Goal: Task Accomplishment & Management: Manage account settings

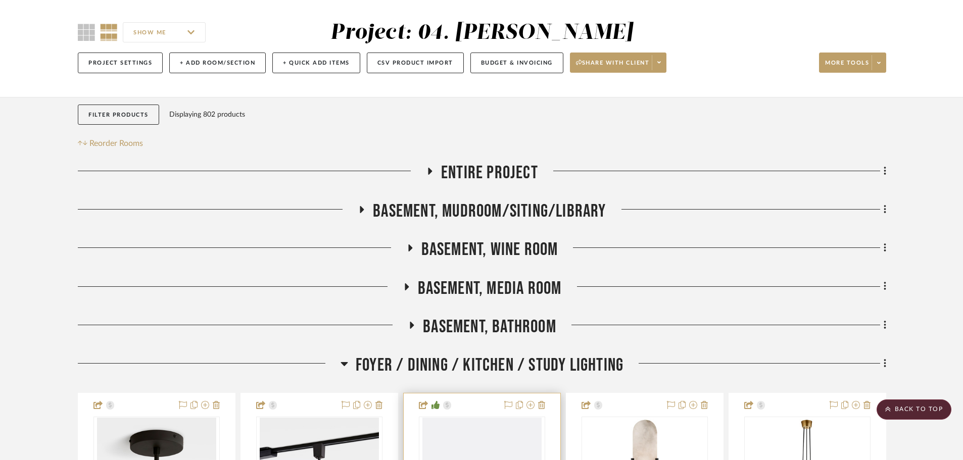
scroll to position [268, 0]
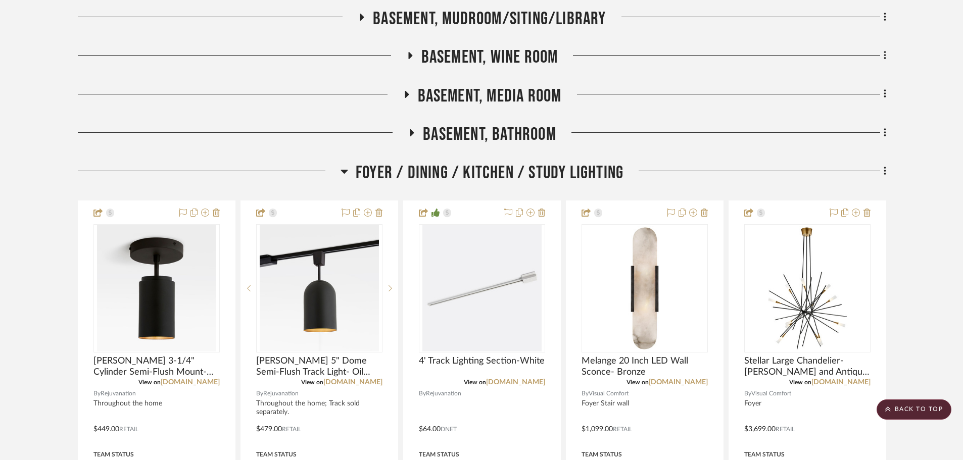
click at [480, 168] on span "Foyer / Dining / Kitchen / Study Lighting" at bounding box center [490, 173] width 268 height 22
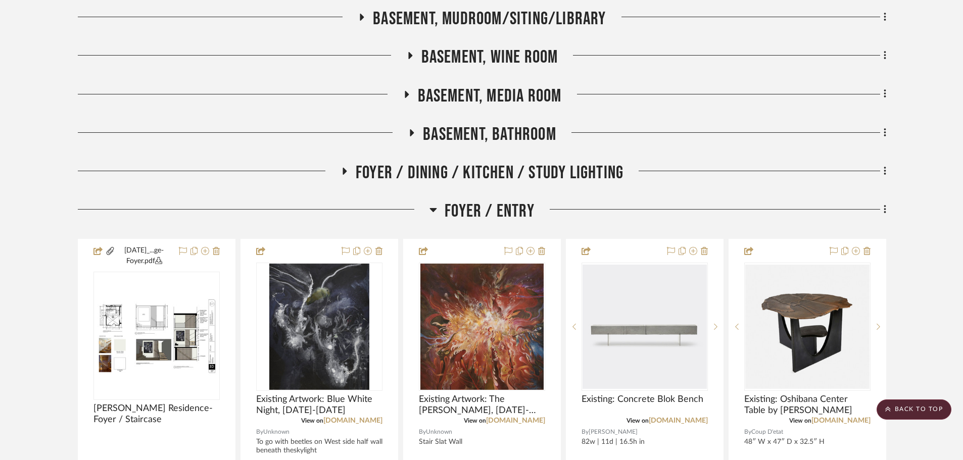
click at [459, 209] on span "Foyer / Entry" at bounding box center [490, 212] width 90 height 22
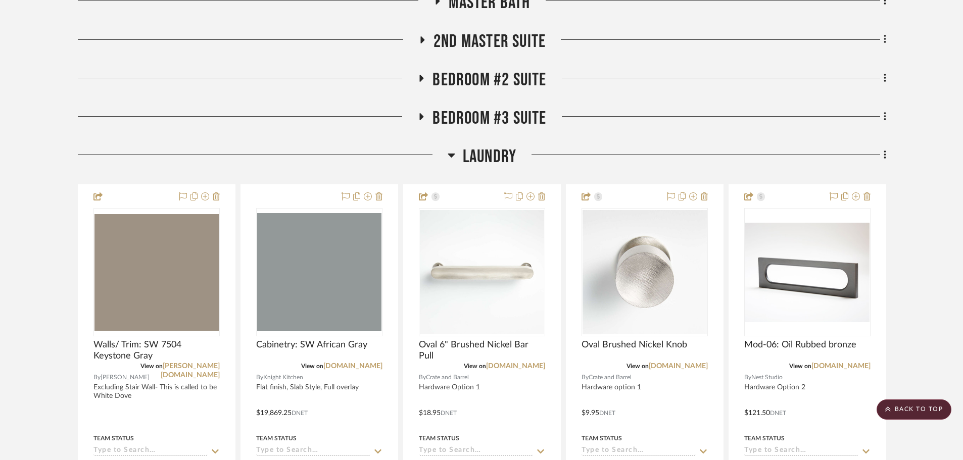
click at [480, 159] on span "Laundry" at bounding box center [490, 157] width 54 height 22
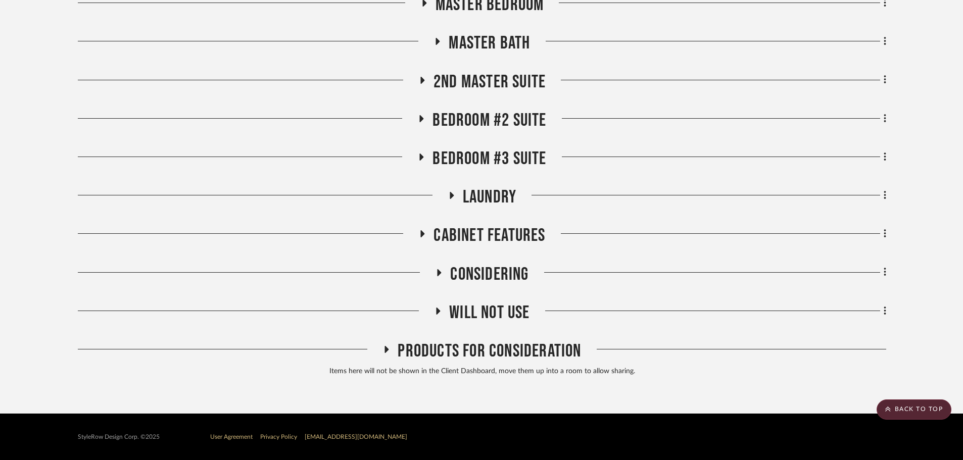
click at [492, 311] on span "Will NOT Use" at bounding box center [489, 313] width 80 height 22
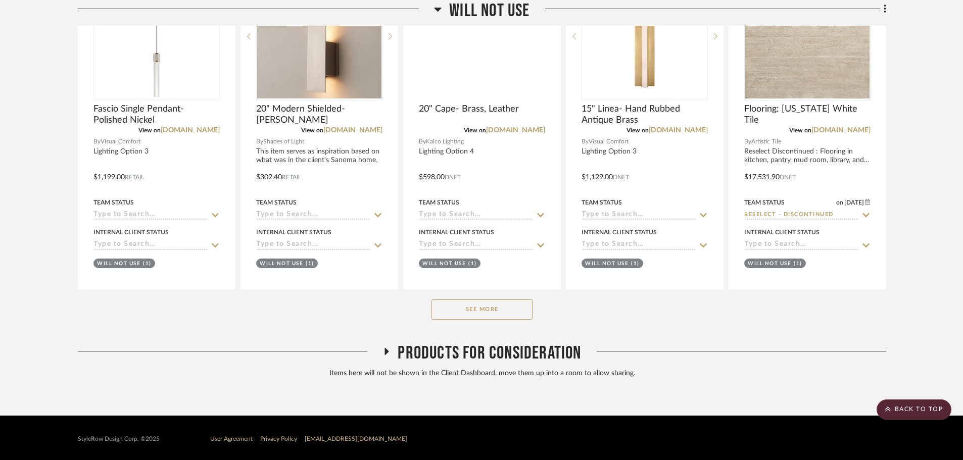
scroll to position [1099, 0]
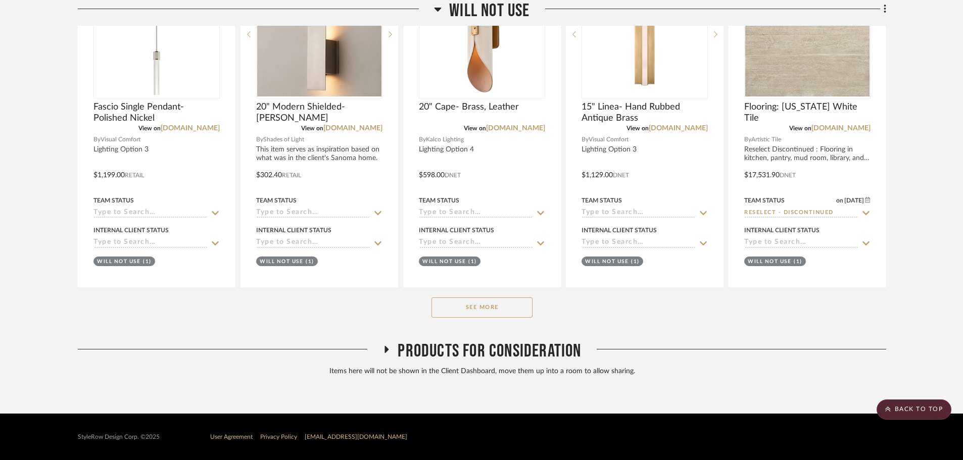
click at [499, 305] on button "See More" at bounding box center [482, 308] width 101 height 20
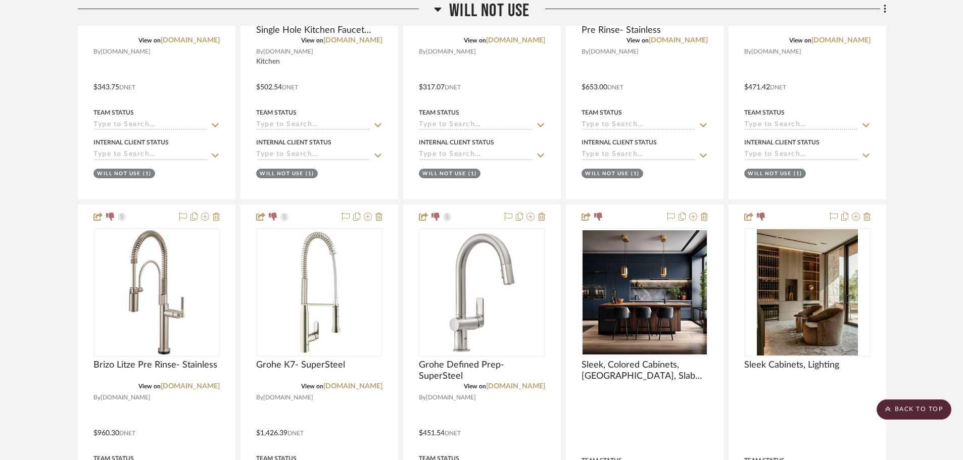
scroll to position [13782, 0]
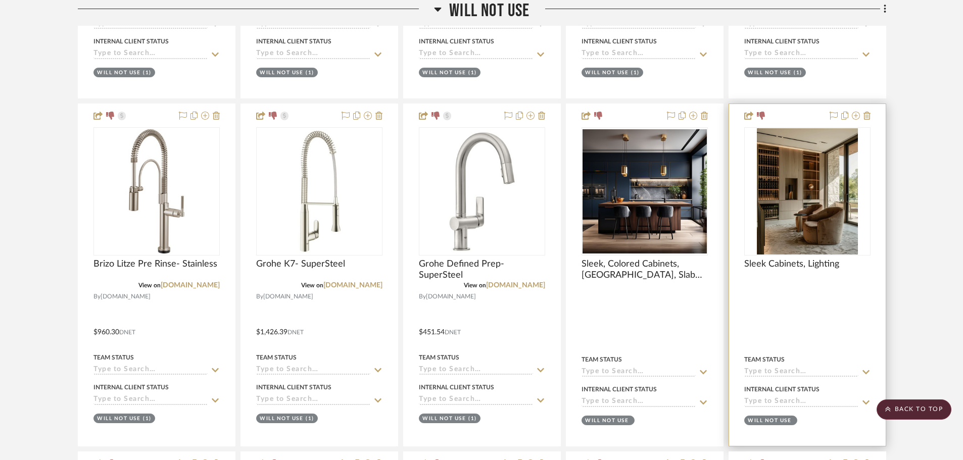
click at [816, 227] on img "0" at bounding box center [807, 191] width 101 height 126
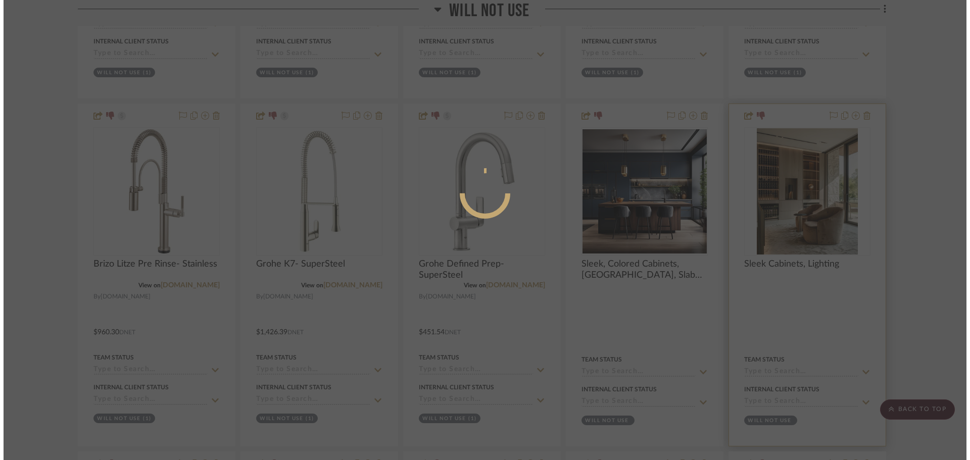
scroll to position [0, 0]
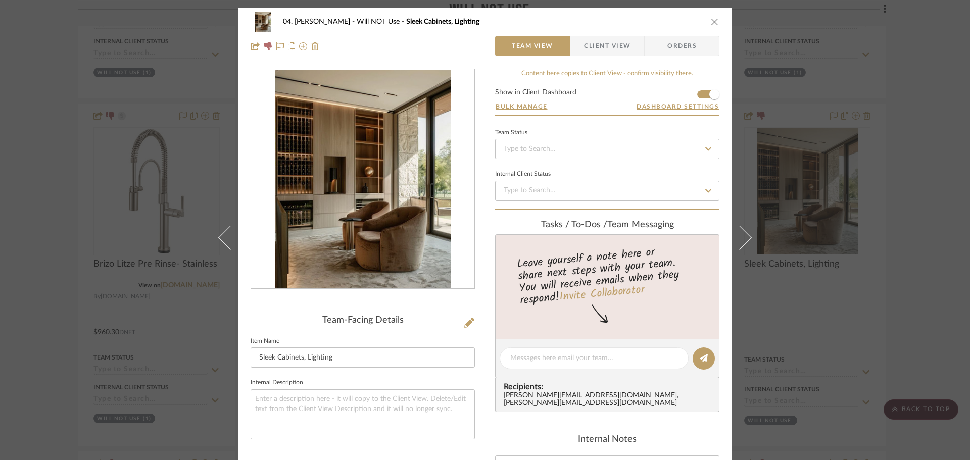
click at [336, 214] on img "0" at bounding box center [362, 179] width 175 height 219
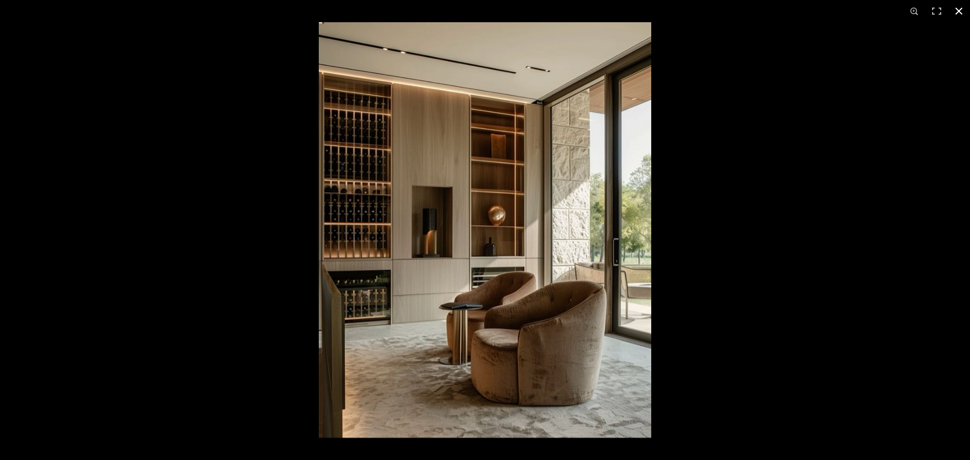
click at [785, 268] on div at bounding box center [804, 252] width 970 height 460
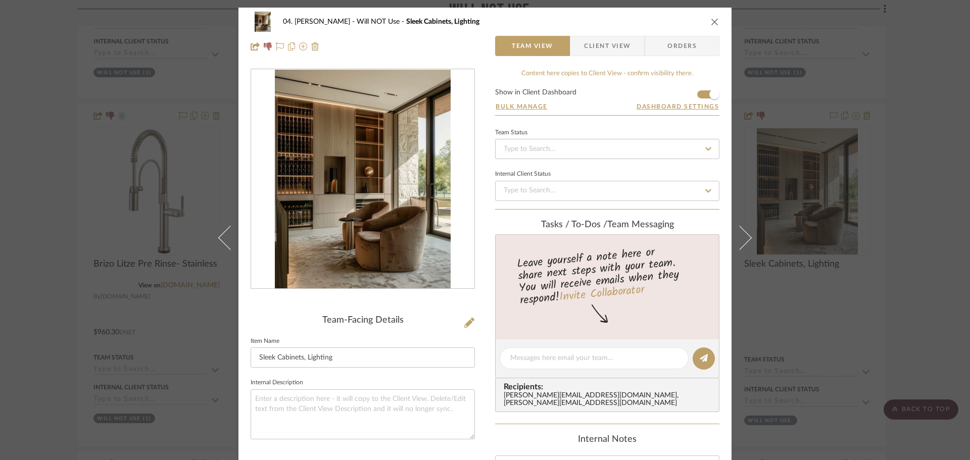
click at [908, 243] on div "04. Linck Will NOT Use Sleek Cabinets, Lighting Team View Client View Orders Te…" at bounding box center [485, 230] width 970 height 460
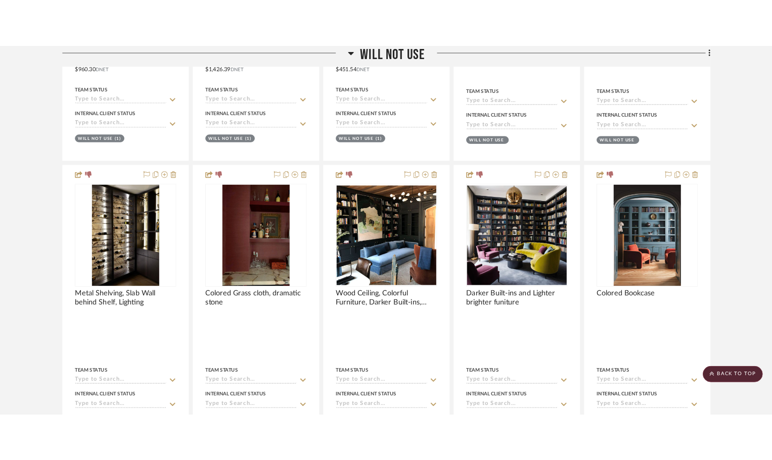
scroll to position [17189, 0]
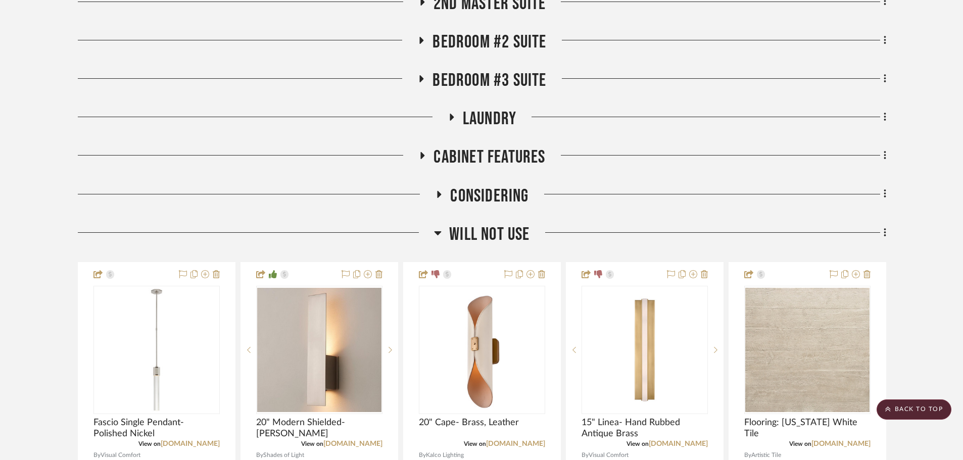
scroll to position [794, 0]
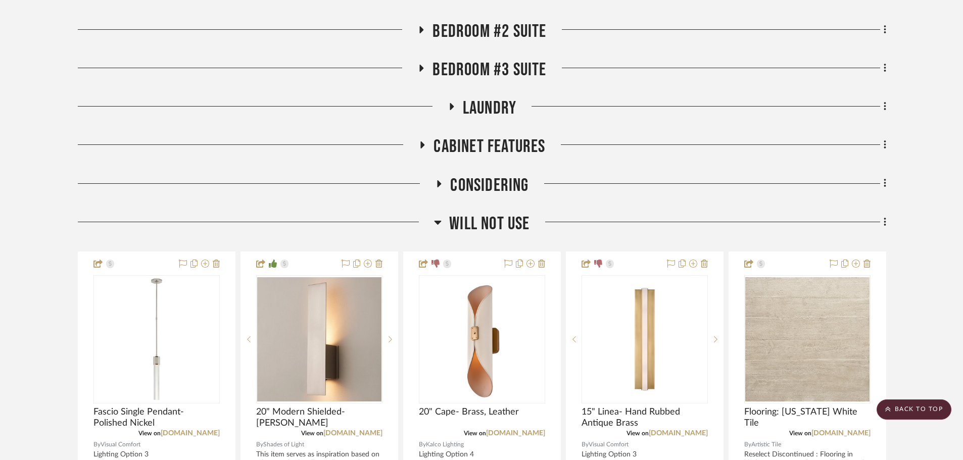
click at [484, 228] on span "Will NOT Use" at bounding box center [489, 224] width 80 height 22
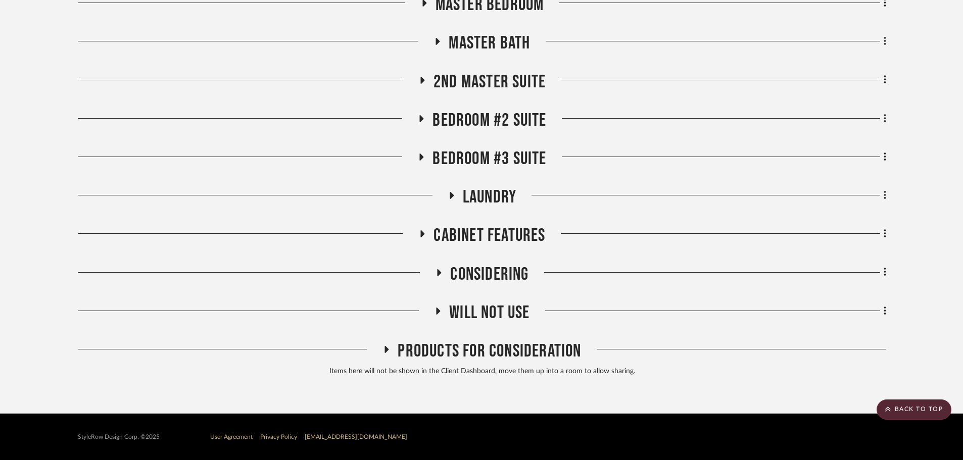
click at [502, 308] on span "Will NOT Use" at bounding box center [489, 313] width 80 height 22
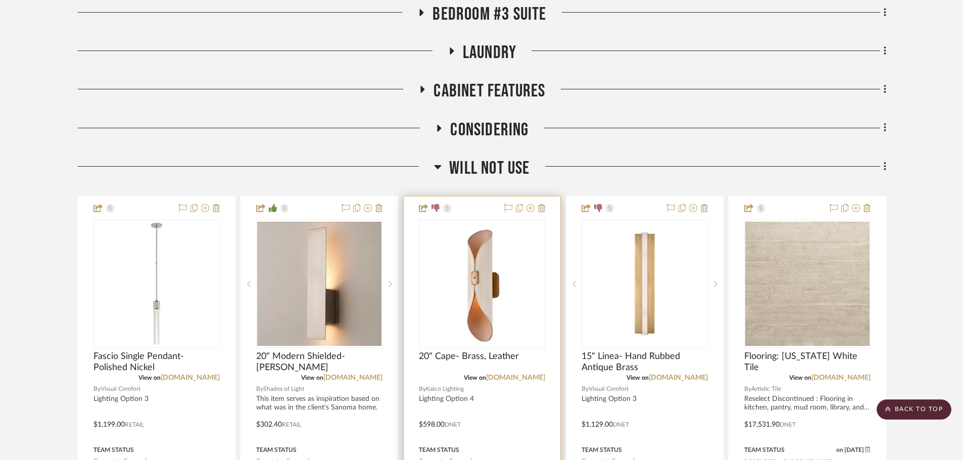
scroll to position [845, 0]
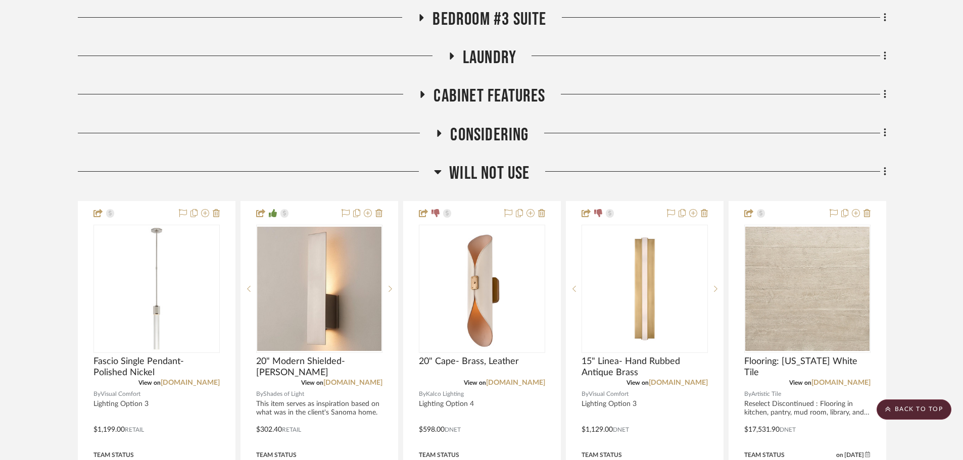
click at [492, 173] on span "Will NOT Use" at bounding box center [489, 174] width 80 height 22
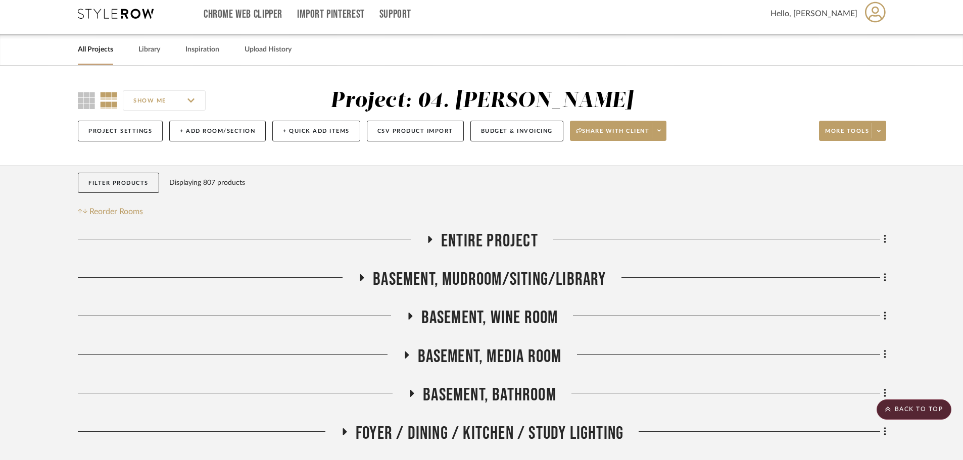
scroll to position [0, 0]
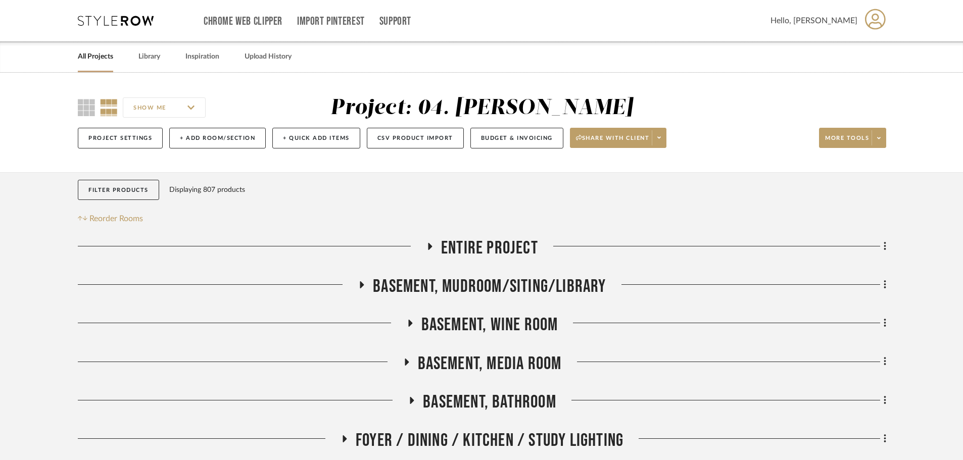
click at [501, 322] on span "Basement, Wine Room" at bounding box center [489, 325] width 137 height 22
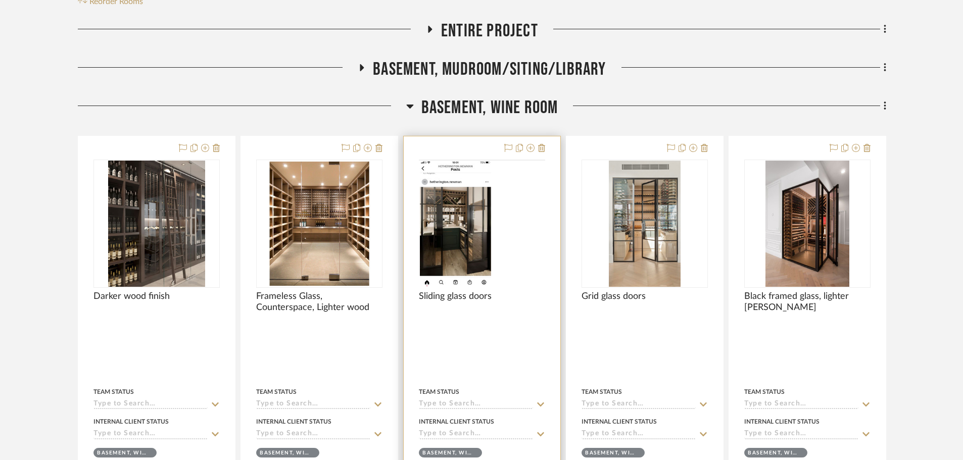
scroll to position [253, 0]
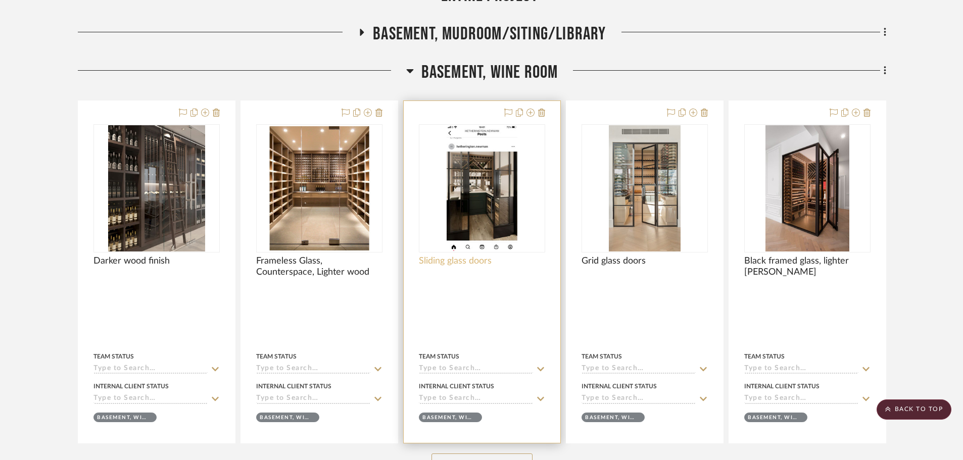
click at [488, 261] on span "Sliding glass doors" at bounding box center [455, 261] width 73 height 11
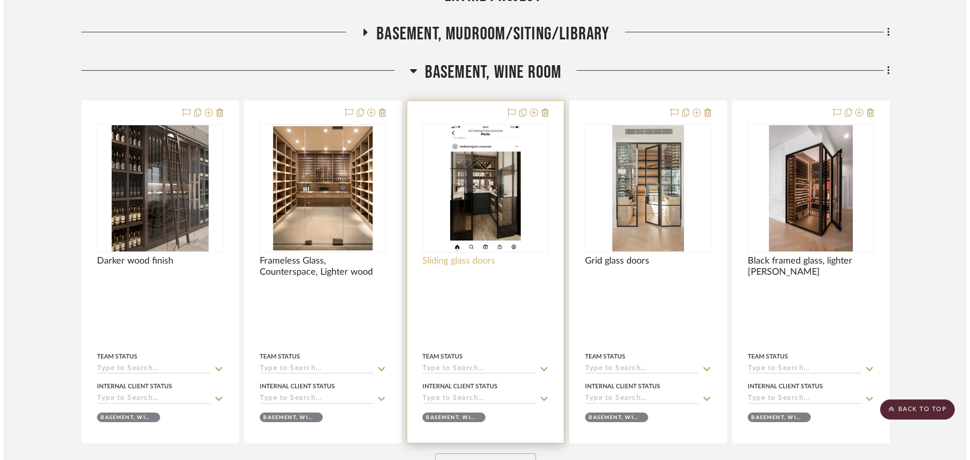
scroll to position [0, 0]
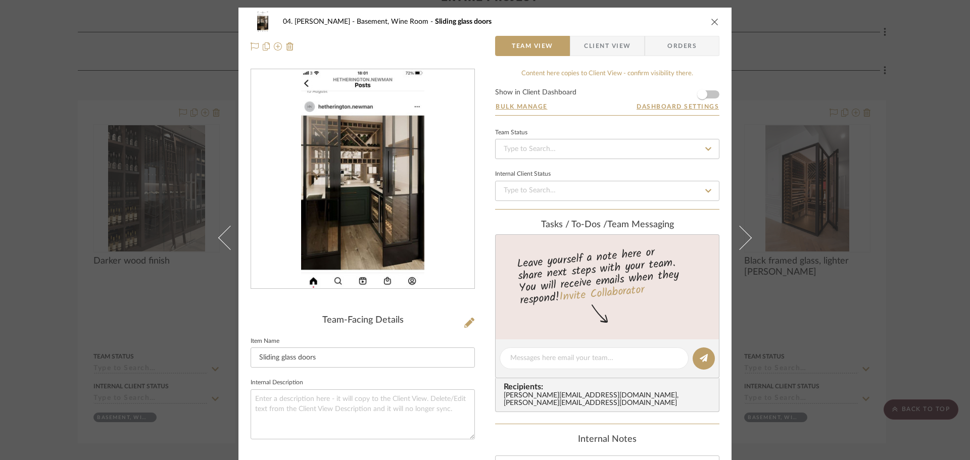
click at [373, 200] on img "0" at bounding box center [362, 179] width 123 height 219
click at [363, 350] on input "Sliding glass doors" at bounding box center [363, 358] width 224 height 20
type input "Sliding glass doors, accent color cabinets"
click at [426, 339] on fieldset "Item Name Sliding glass doors, accent color cabinets" at bounding box center [363, 351] width 224 height 34
click at [75, 301] on div "04. [PERSON_NAME] Basement, Wine Room Sliding glass doors, accent color cabinet…" at bounding box center [485, 230] width 970 height 460
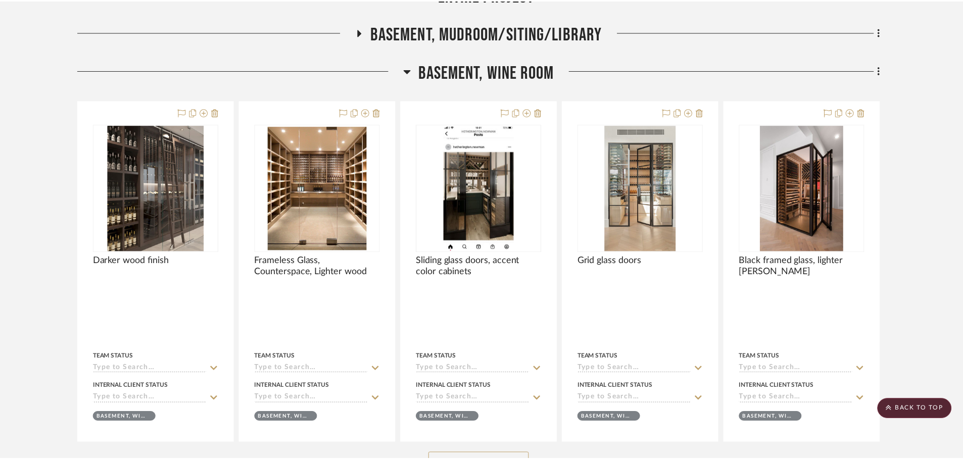
scroll to position [253, 0]
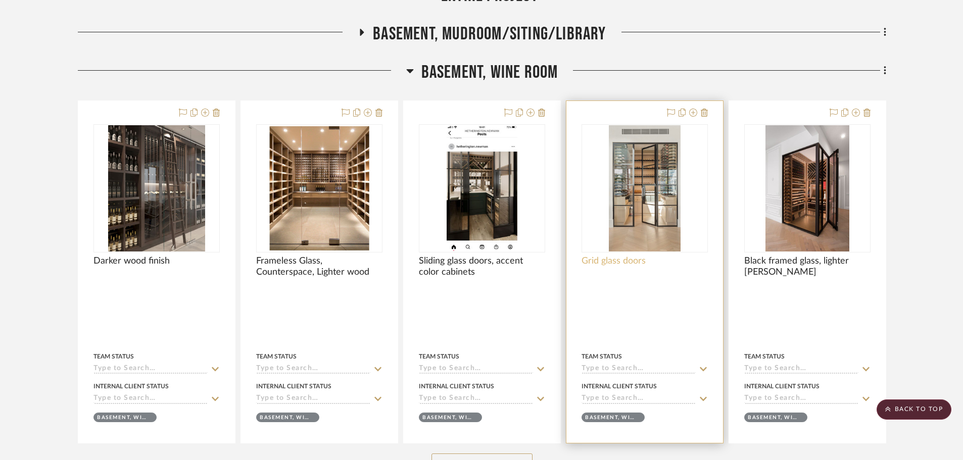
click at [601, 265] on span "Grid glass doors" at bounding box center [614, 261] width 64 height 11
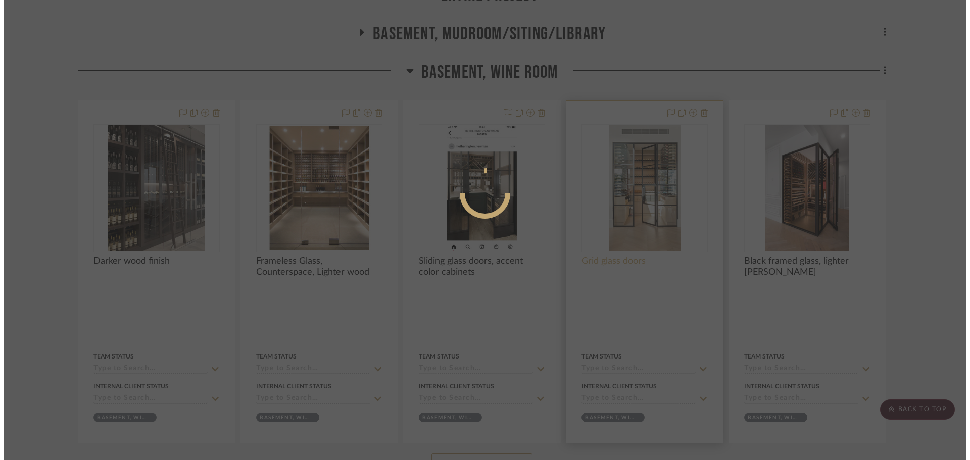
scroll to position [0, 0]
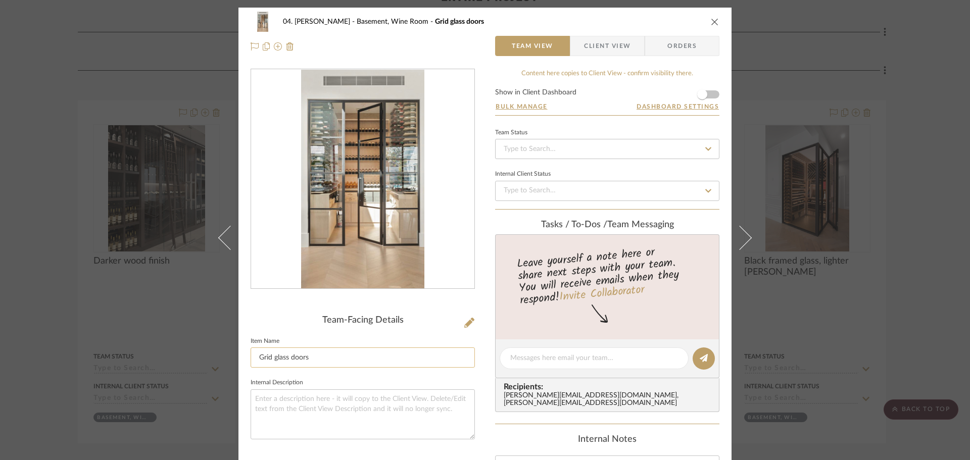
click at [342, 350] on input "Grid glass doors" at bounding box center [363, 358] width 224 height 20
type input "Grid glass doors, light wood"
click at [339, 384] on fieldset "Internal Description" at bounding box center [363, 408] width 224 height 64
click at [68, 328] on div "04. [PERSON_NAME] Basement, Wine Room Grid glass doors, light wood Team View Cl…" at bounding box center [485, 230] width 970 height 460
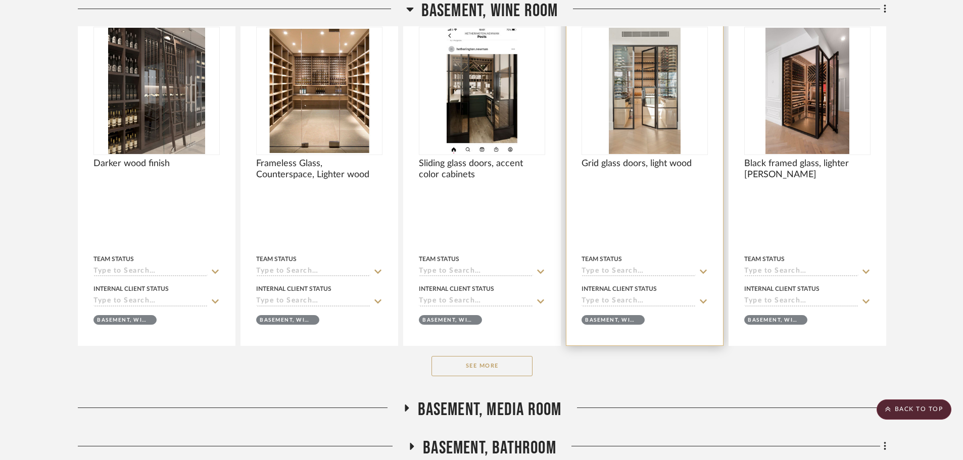
scroll to position [404, 0]
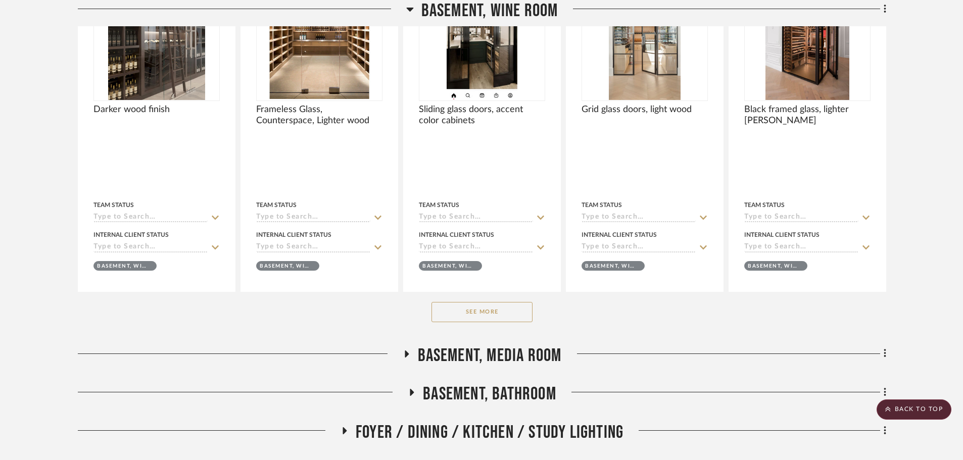
click at [490, 309] on button "See More" at bounding box center [482, 312] width 101 height 20
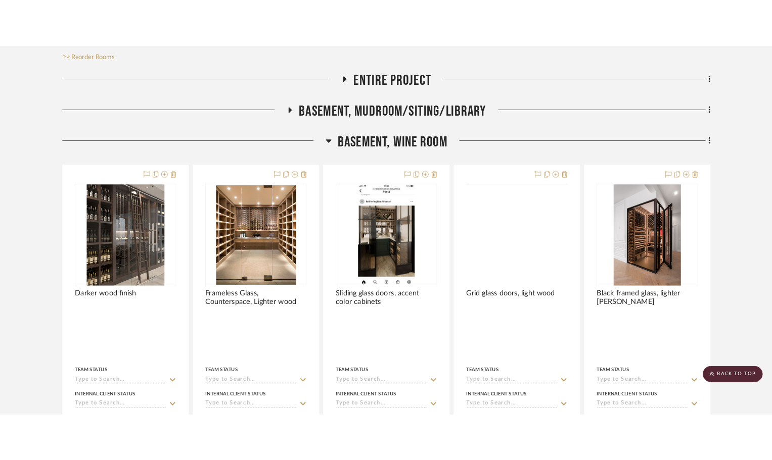
scroll to position [202, 0]
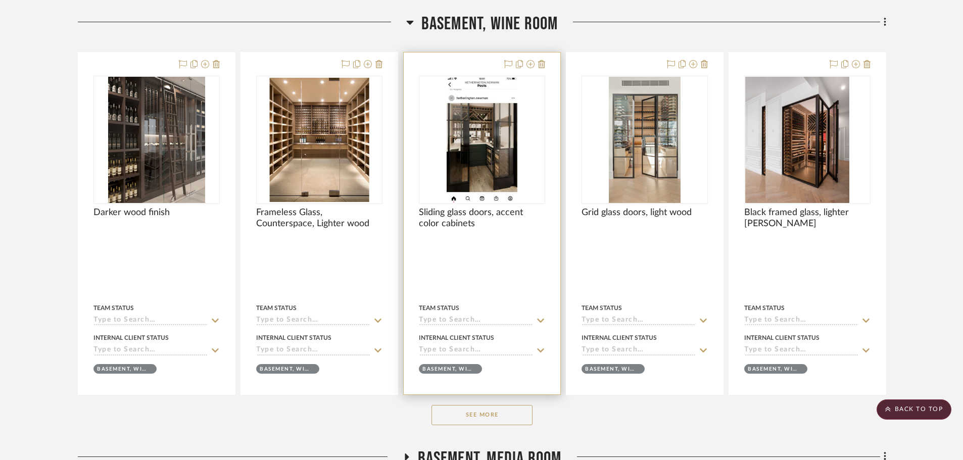
scroll to position [303, 0]
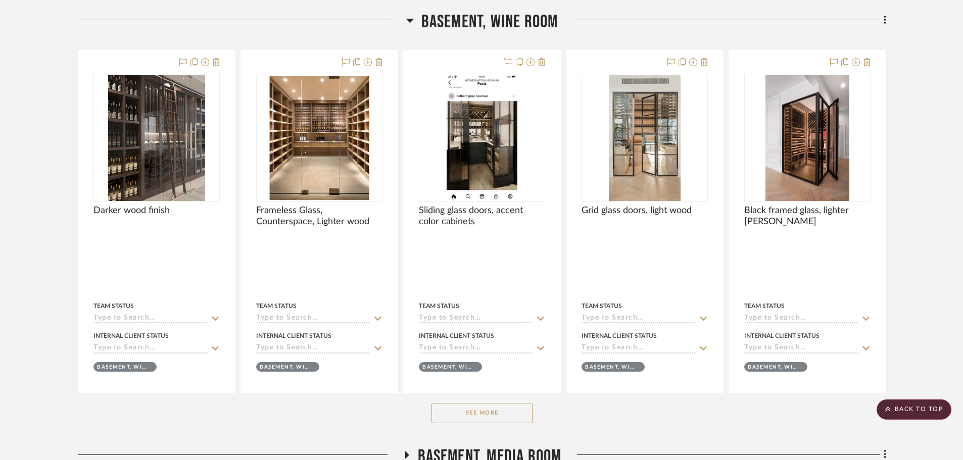
click at [469, 422] on button "See More" at bounding box center [482, 413] width 101 height 20
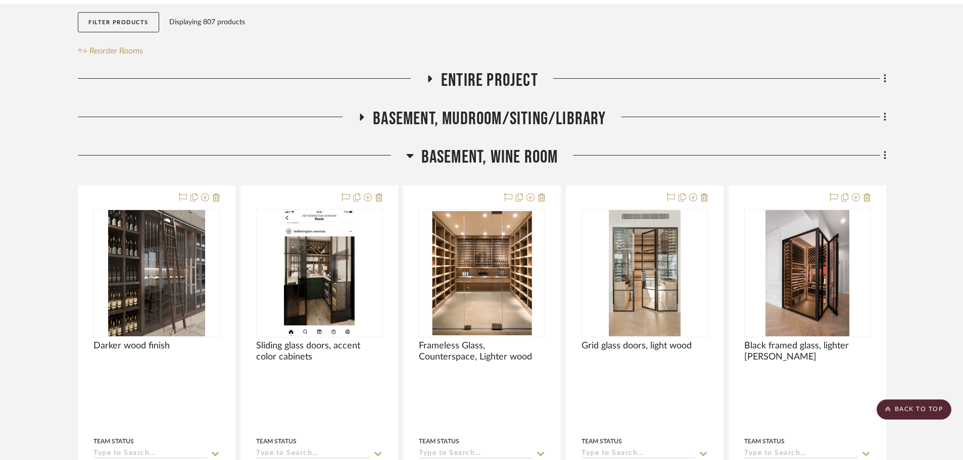
scroll to position [152, 0]
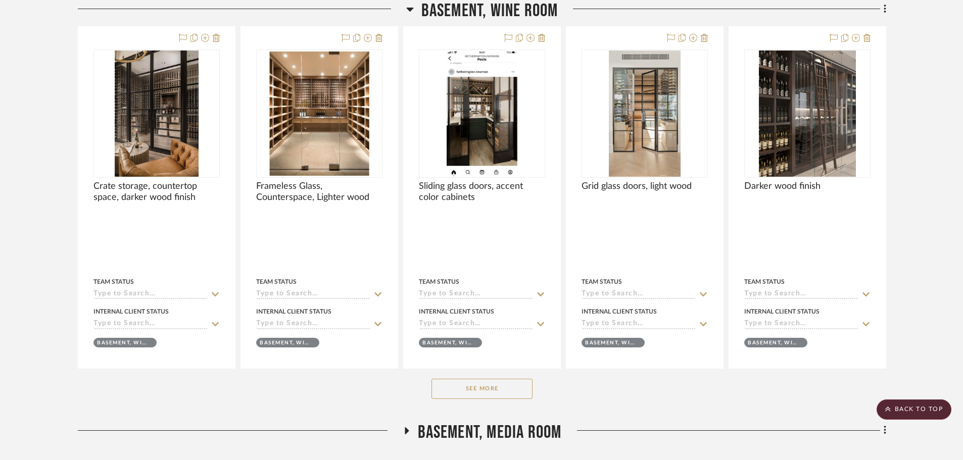
scroll to position [390, 0]
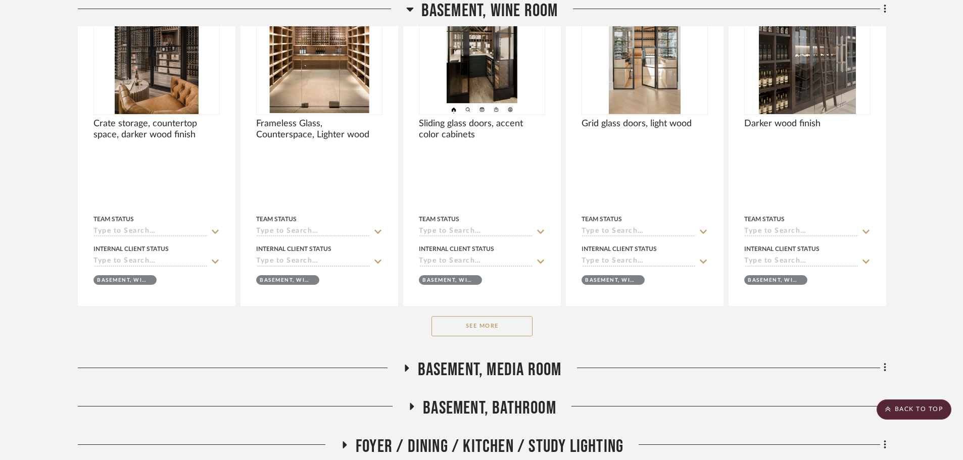
click at [488, 334] on button "See More" at bounding box center [482, 326] width 101 height 20
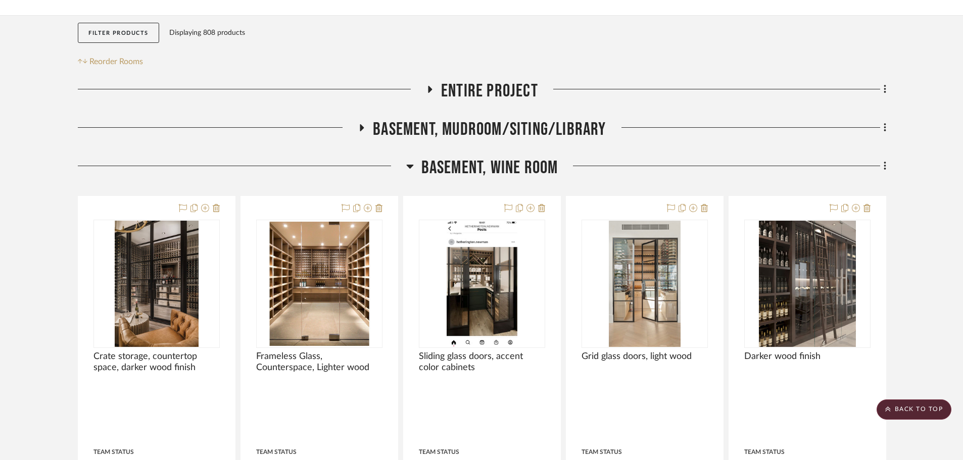
scroll to position [36, 0]
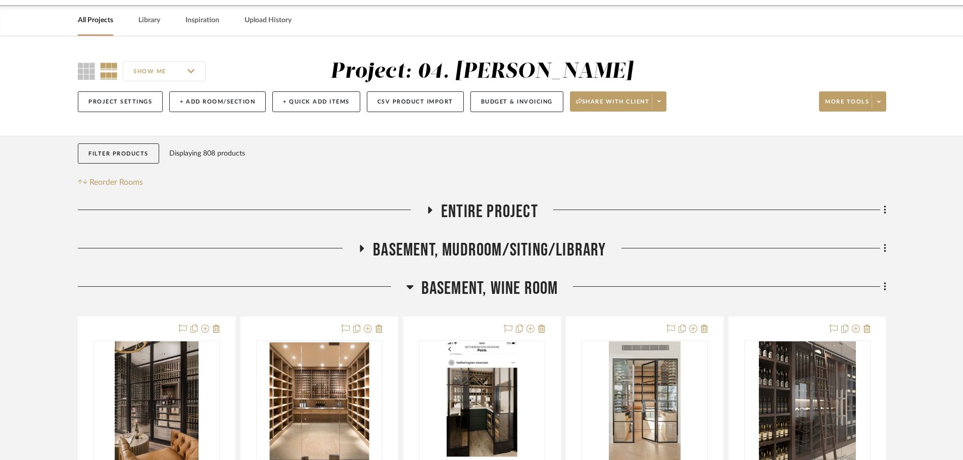
click at [547, 288] on span "Basement, Wine Room" at bounding box center [489, 289] width 137 height 22
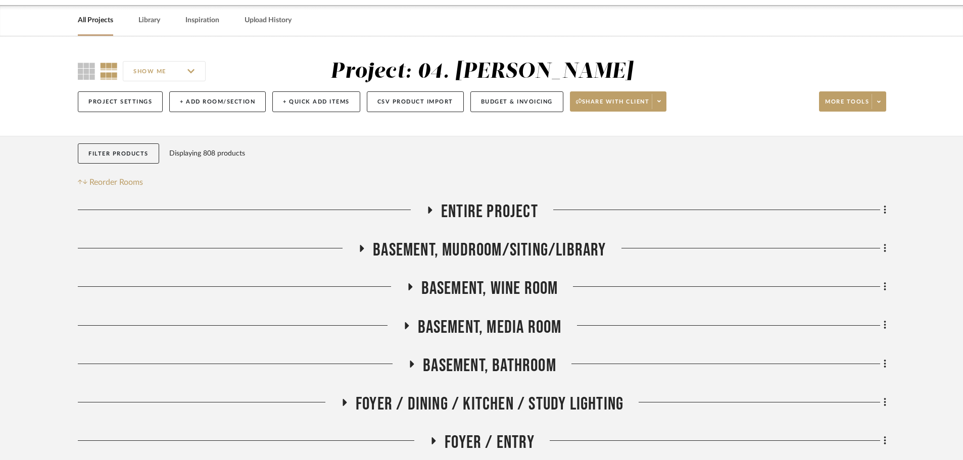
click at [518, 257] on span "Basement, Mudroom/Siting/Library" at bounding box center [489, 250] width 233 height 22
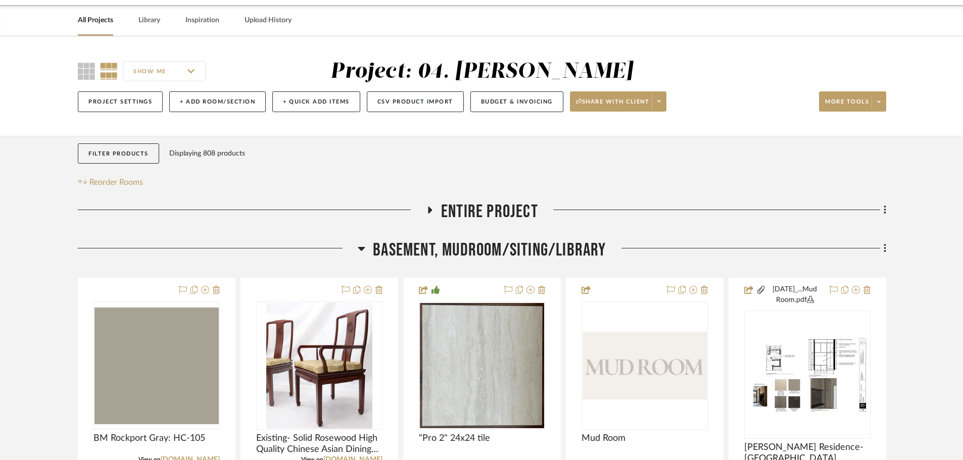
click at [518, 257] on span "Basement, Mudroom/Siting/Library" at bounding box center [489, 250] width 233 height 22
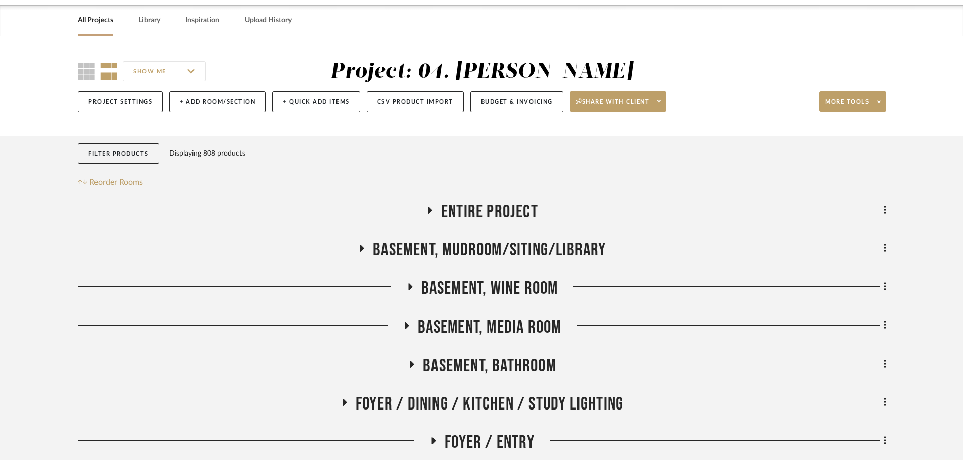
click at [485, 409] on span "Foyer / Dining / Kitchen / Study Lighting" at bounding box center [490, 405] width 268 height 22
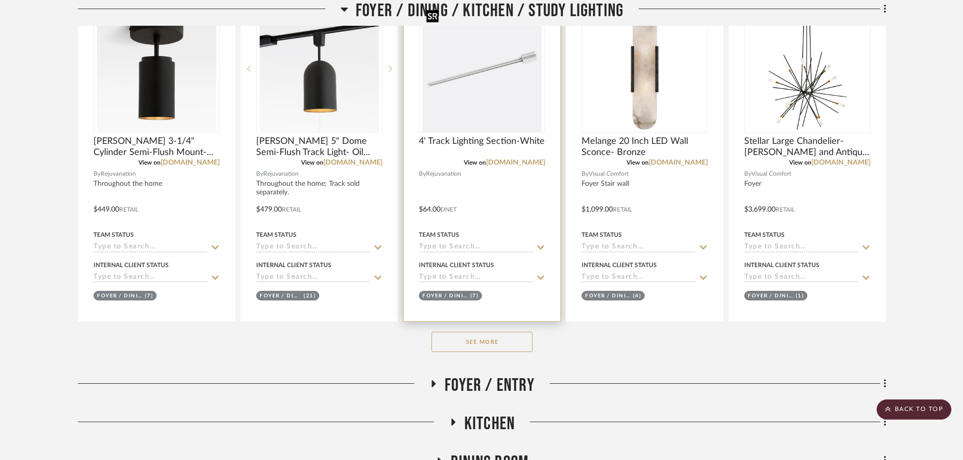
scroll to position [491, 0]
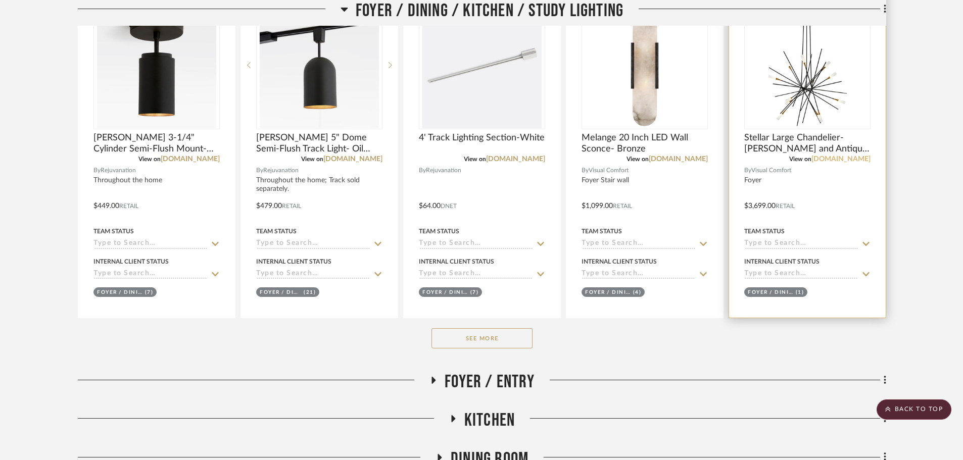
click at [778, 160] on link "[DOMAIN_NAME]" at bounding box center [840, 159] width 59 height 7
click at [778, 134] on span "Stellar Large Chandelier- Matt Black and Antique Brass" at bounding box center [807, 143] width 126 height 22
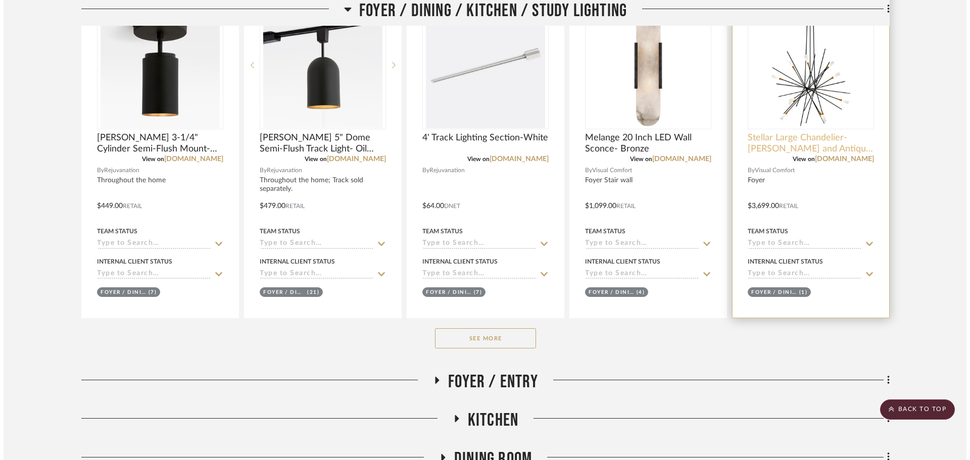
scroll to position [0, 0]
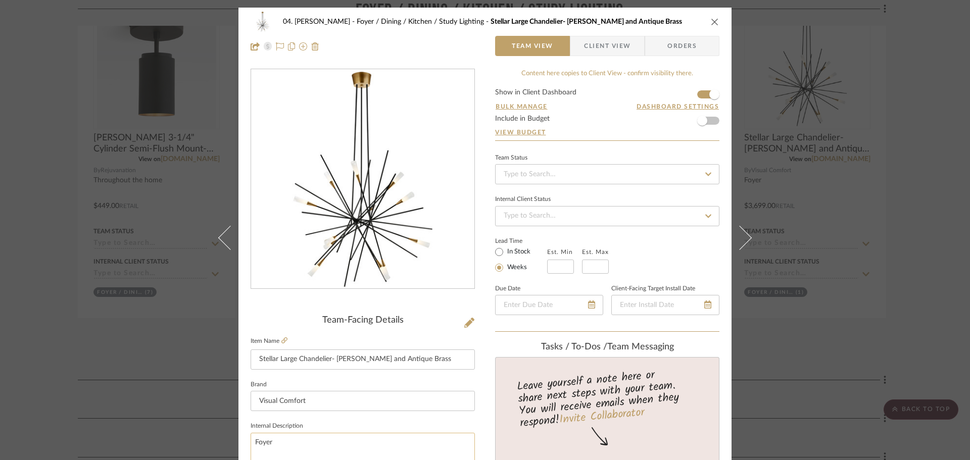
click at [348, 434] on textarea "Foyer" at bounding box center [363, 458] width 224 height 50
type textarea "Foyer; +$900 for extension pieces to hang lower"
click at [355, 421] on fieldset "Internal Description Foyer; +$900 for extension pieces to hang lower" at bounding box center [363, 451] width 224 height 64
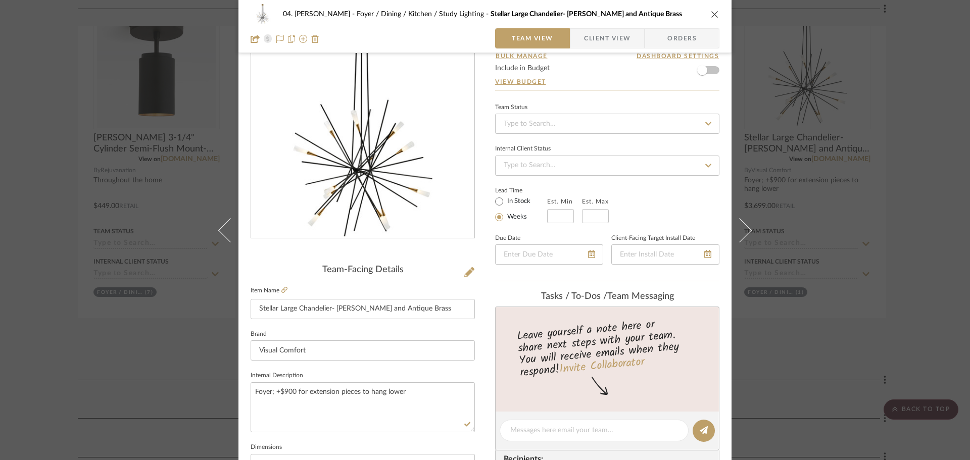
click at [477, 440] on div "04. Linck Foyer / Dining / Kitchen / Study Lighting Stellar Large Chandelier- M…" at bounding box center [484, 423] width 493 height 933
click at [778, 346] on div "04. Linck Foyer / Dining / Kitchen / Study Lighting Stellar Large Chandelier- M…" at bounding box center [485, 230] width 970 height 460
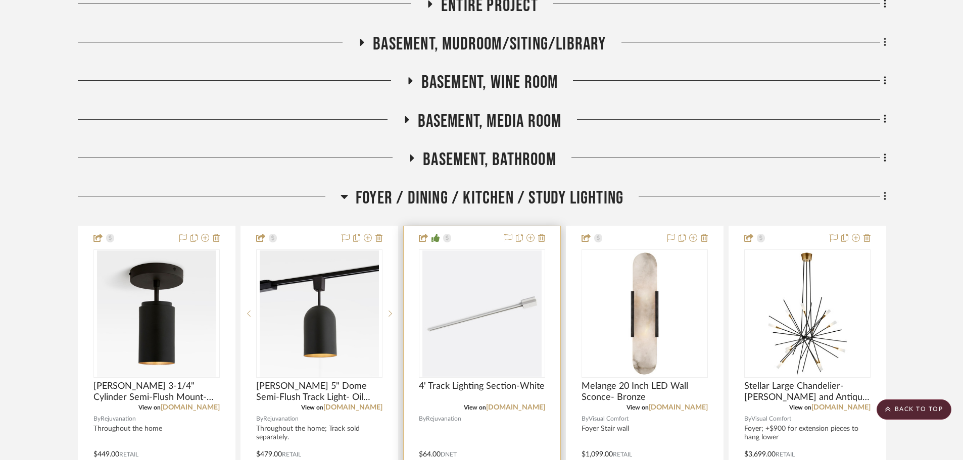
scroll to position [238, 0]
